Goal: Information Seeking & Learning: Learn about a topic

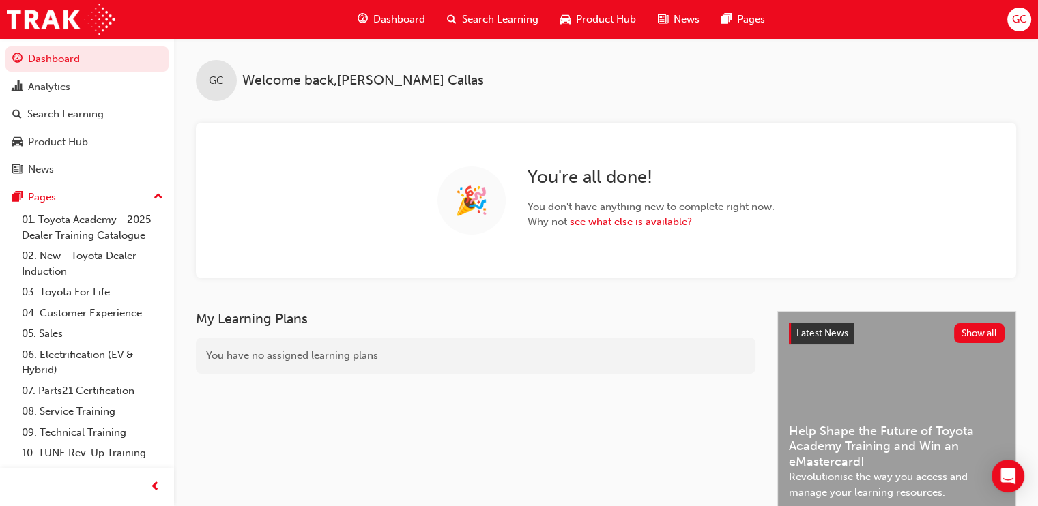
click at [521, 10] on div "Search Learning" at bounding box center [492, 19] width 113 height 28
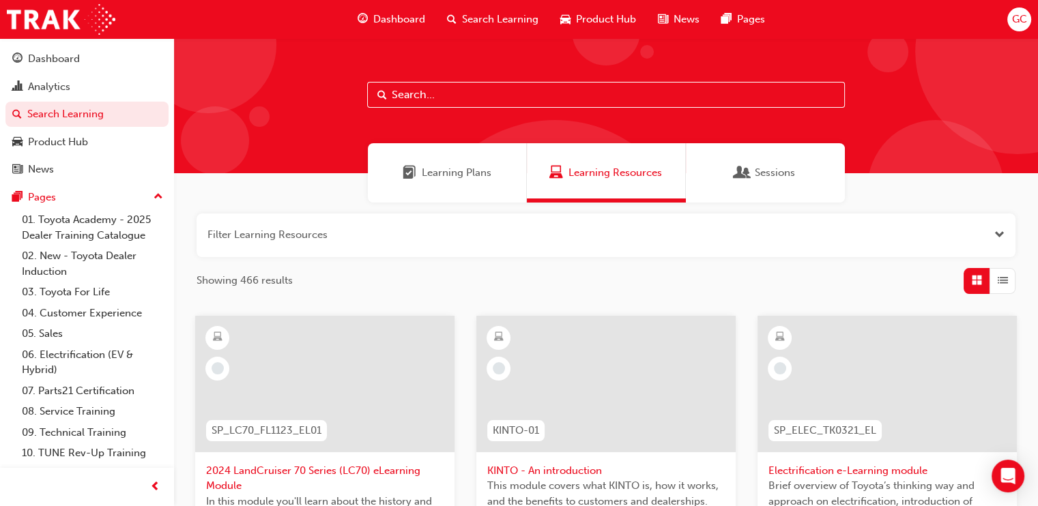
click at [424, 98] on input "text" at bounding box center [606, 95] width 478 height 26
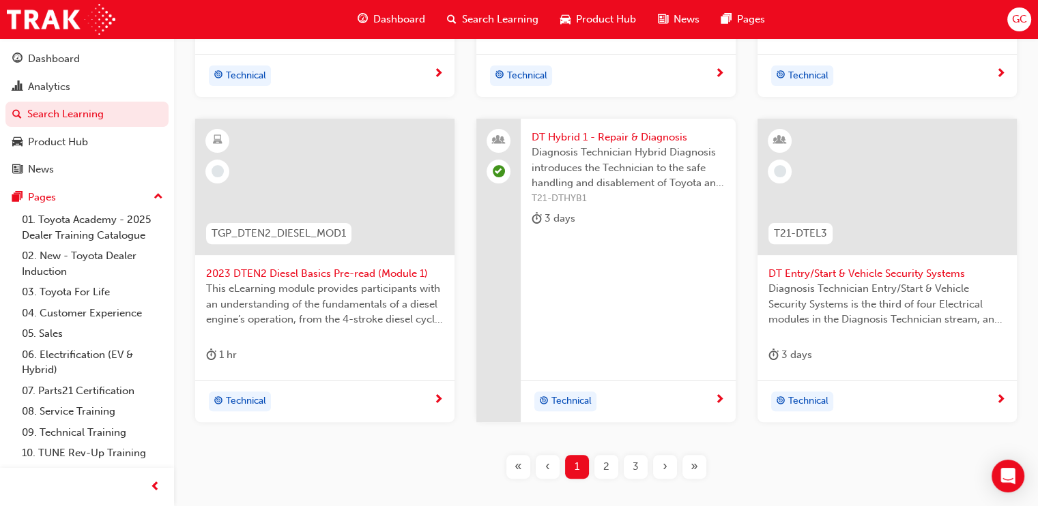
scroll to position [541, 0]
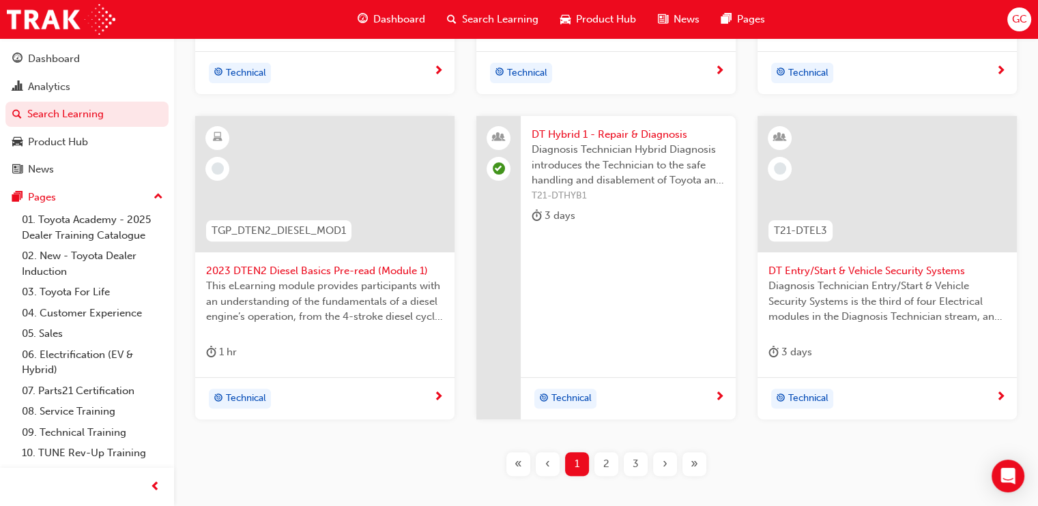
type input "dt"
click at [601, 462] on div "2" at bounding box center [606, 464] width 24 height 24
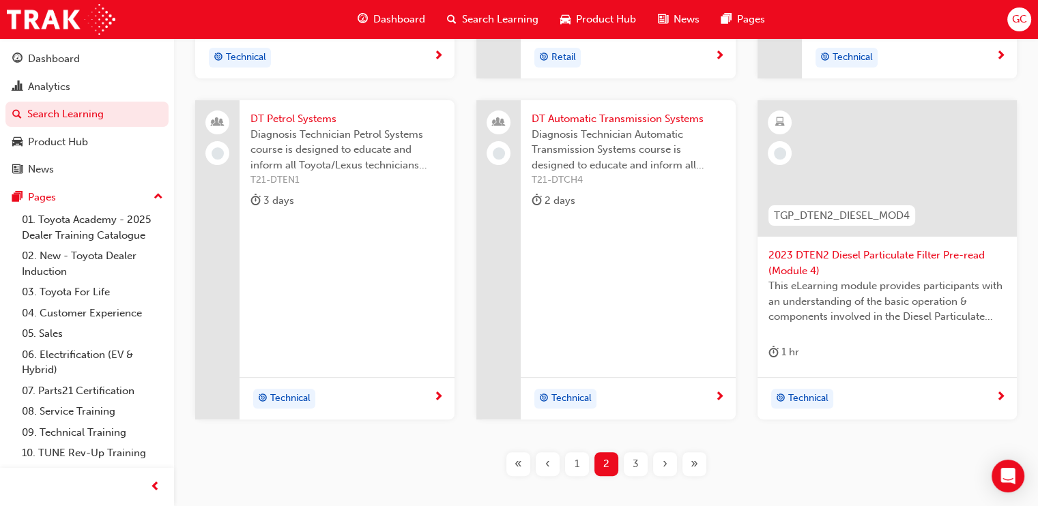
click at [311, 113] on span "DT Petrol Systems" at bounding box center [346, 119] width 193 height 16
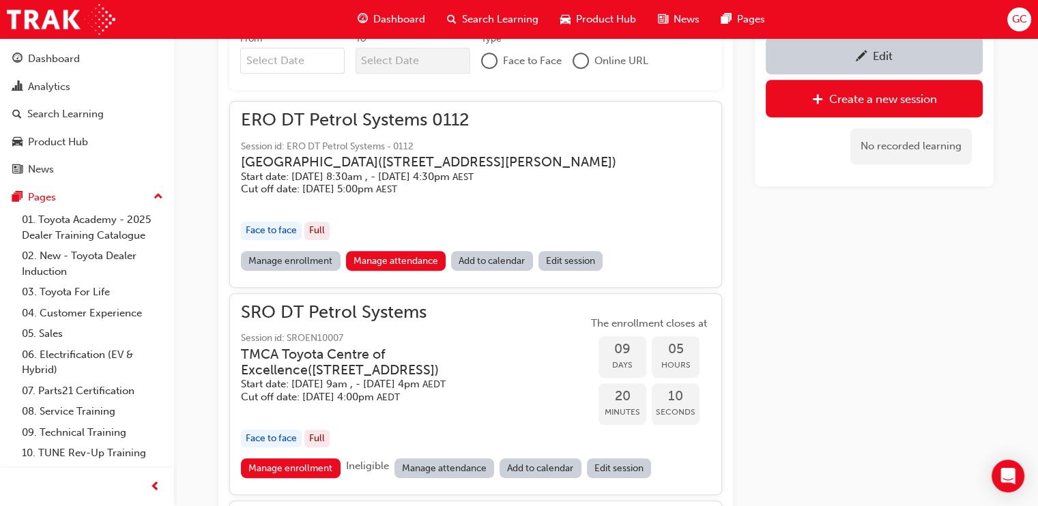
scroll to position [818, 0]
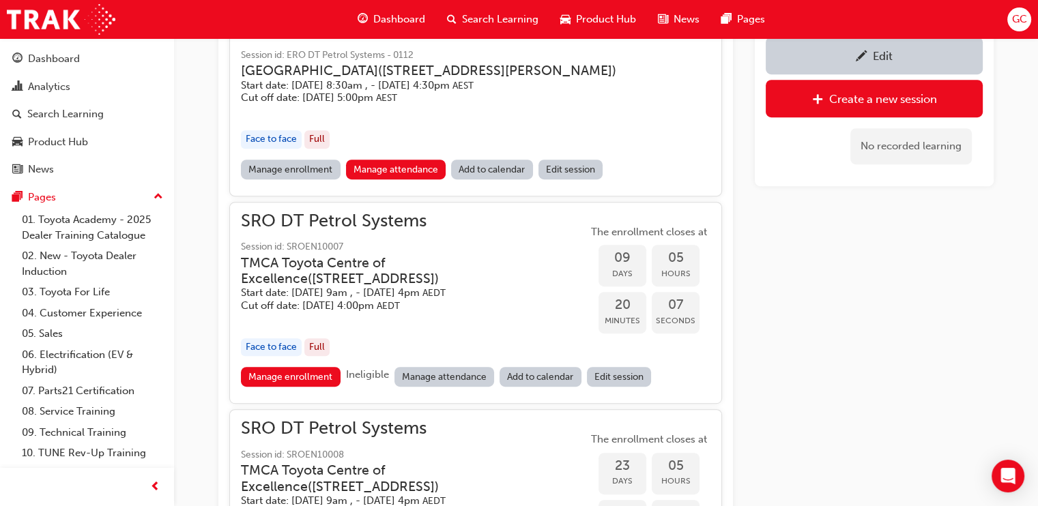
click at [323, 179] on link "Manage enrollment" at bounding box center [291, 170] width 100 height 20
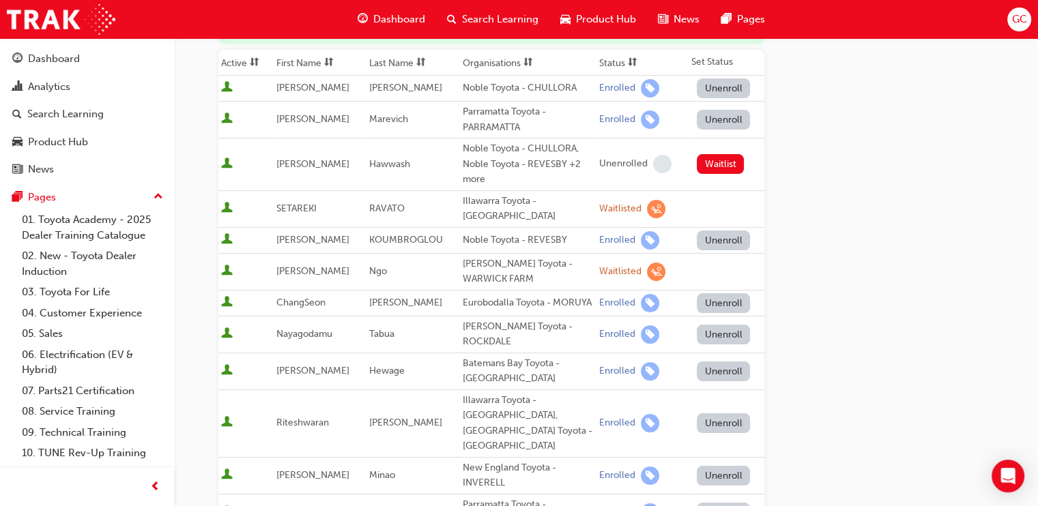
scroll to position [211, 0]
